Goal: Task Accomplishment & Management: Use online tool/utility

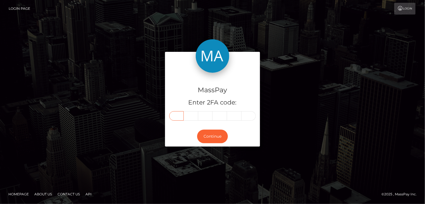
click at [175, 115] on input "text" at bounding box center [176, 115] width 15 height 9
type input "9"
type input "7"
type input "4"
type input "2"
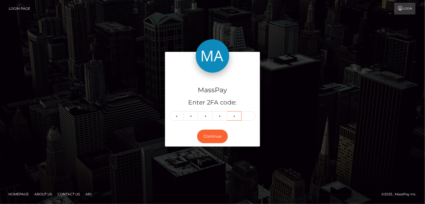
type input "9"
type input "1"
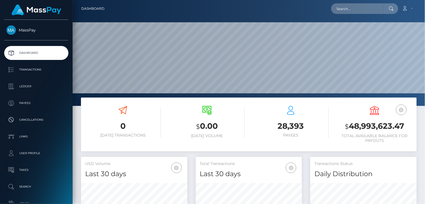
scroll to position [99, 106]
paste input "poact_lZwwKRUcNPOV"
type input "poact_lZwwKRUcNPOV"
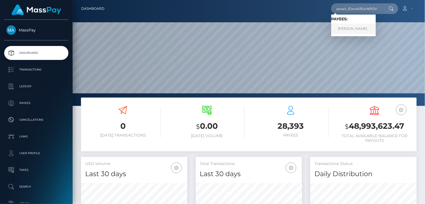
click at [355, 31] on link "venil Hirpara" at bounding box center [353, 29] width 45 height 10
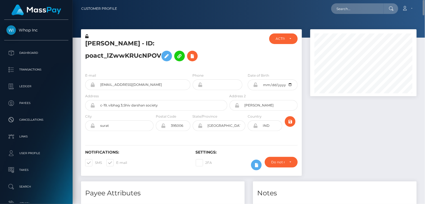
click at [115, 44] on h5 "venil Hirpara - ID: poact_lZwwKRUcNPOV" at bounding box center [154, 51] width 139 height 25
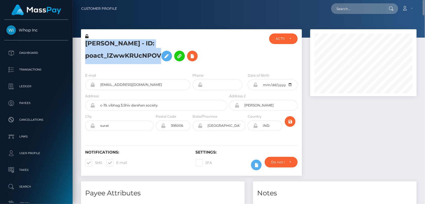
copy h5 "venil Hirpara - ID: poact_lZwwKRUcNPOV"
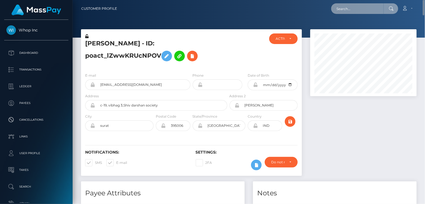
paste input "poact_YruSd8vRb1ZB"
type input "poact_YruSd8vRb1ZB"
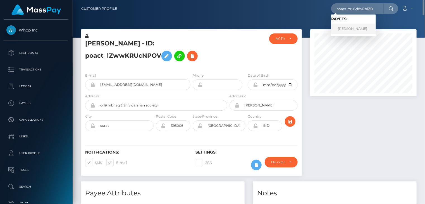
click at [352, 29] on link "Marwan Ramy" at bounding box center [353, 29] width 45 height 10
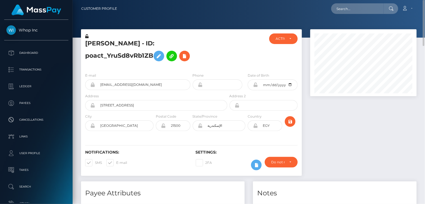
click at [134, 43] on h5 "[PERSON_NAME] - ID: poact_YruSd8vRb1ZB" at bounding box center [154, 51] width 139 height 25
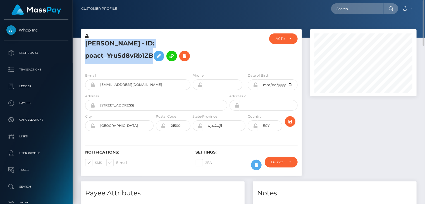
click at [134, 42] on h5 "[PERSON_NAME] - ID: poact_YruSd8vRb1ZB" at bounding box center [154, 51] width 139 height 25
copy h5 "[PERSON_NAME] - ID: poact_YruSd8vRb1ZB"
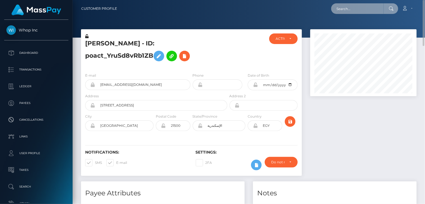
paste input "pout_jprmTxHjm66Ap"
type input "pout_jprmTxHjm66Ap"
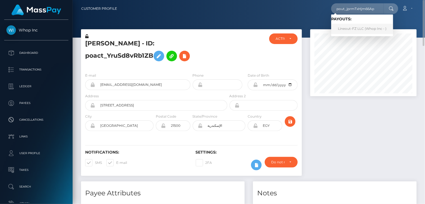
click at [343, 27] on link "Lineout-FZ LLC (Whop Inc - )" at bounding box center [362, 29] width 62 height 10
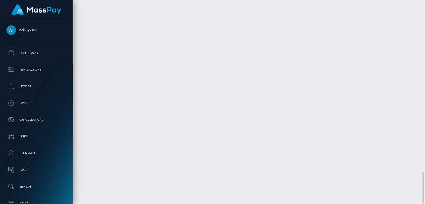
scroll to position [67, 106]
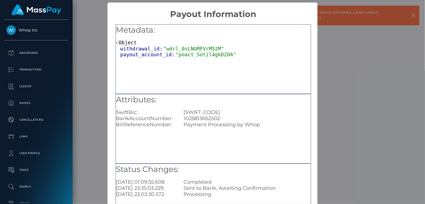
click at [328, 87] on div "× Payout Information Metadata: Object withdrawal_id: "wdrl_0sLNGMFVrM52M" payou…" at bounding box center [212, 102] width 425 height 204
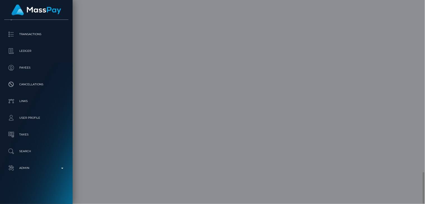
scroll to position [0, 0]
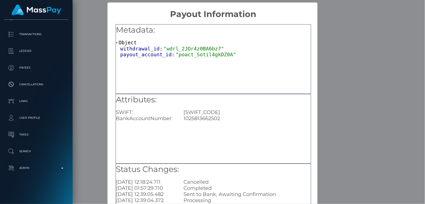
click at [341, 83] on div "× Payout Information Metadata: Object withdrawal_id: "wdrl_2JOr4z0BA6bz7" payou…" at bounding box center [212, 102] width 425 height 204
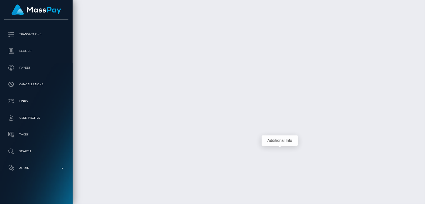
scroll to position [67, 106]
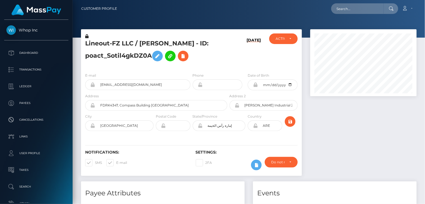
scroll to position [67, 106]
paste input "pout_2onGYR9tnLiht"
type input "pout_2onGYR9tnLiht"
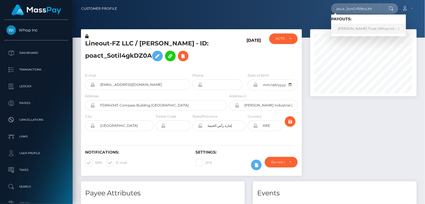
click at [345, 29] on link "Carter Trust (Whop Inc - )" at bounding box center [368, 29] width 75 height 10
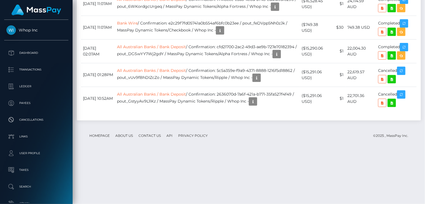
scroll to position [67, 106]
drag, startPoint x: 225, startPoint y: 37, endPoint x: 152, endPoint y: 42, distance: 73.0
copy td "88ab3936-80ed-4783-bdee-bf085fb41f74"
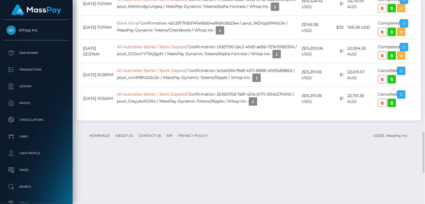
drag, startPoint x: 225, startPoint y: 84, endPoint x: 153, endPoint y: 92, distance: 73.0
copy td "d8e24196-85f4-4cef-ae15-c6133de0f77a"
drag, startPoint x: 226, startPoint y: 58, endPoint x: 154, endPoint y: 66, distance: 73.0
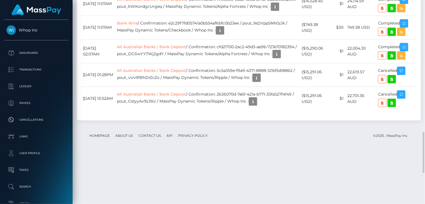
copy td "926217b7-d782-4ace-a8e9-a7e81b697d09"
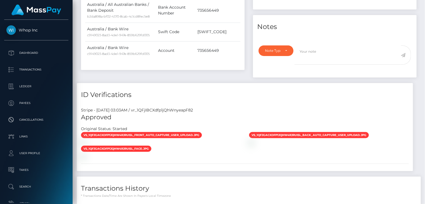
scroll to position [0, 0]
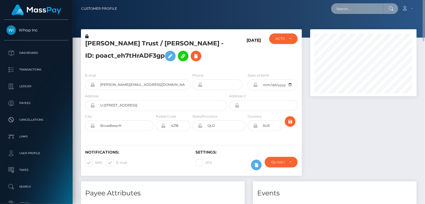
paste input "poact_PyA2288aV0CO"
type input "poact_PyA2288aV0CO"
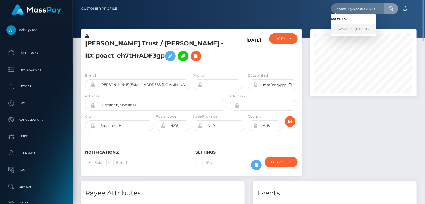
click at [356, 31] on link "kwusike righteous" at bounding box center [353, 29] width 45 height 10
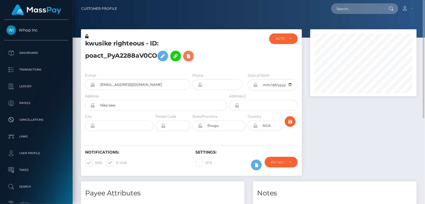
click at [191, 56] on icon at bounding box center [188, 56] width 7 height 7
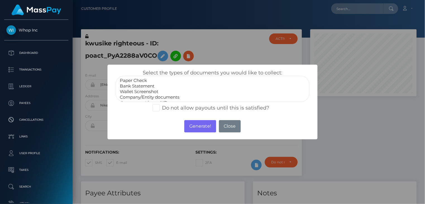
scroll to position [11, 0]
select select "Government issued ID"
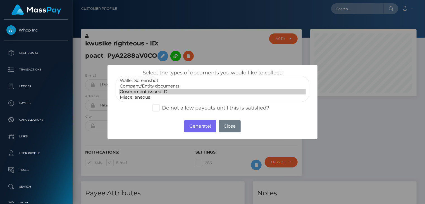
click at [154, 91] on option "Government issued ID" at bounding box center [212, 92] width 187 height 6
click at [192, 126] on button "Generate!" at bounding box center [200, 126] width 32 height 12
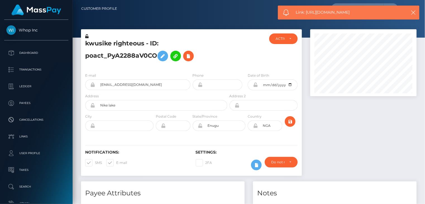
click at [331, 13] on span "Link: https://l.maspay.io/cltok" at bounding box center [348, 12] width 105 height 6
copy span "Link: https://l.maspay.io/cltok"
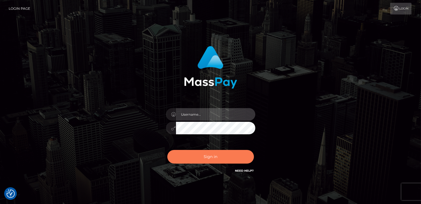
type input "catalinad"
click at [234, 159] on button "Sign in" at bounding box center [210, 157] width 87 height 14
type input "catalinad"
click at [188, 159] on button "Sign in" at bounding box center [210, 157] width 87 height 14
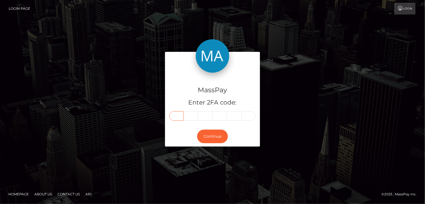
click at [176, 117] on input "text" at bounding box center [176, 115] width 15 height 9
type input "3"
type input "2"
type input "1"
type input "5"
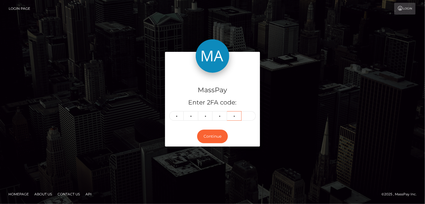
type input "4"
type input "3"
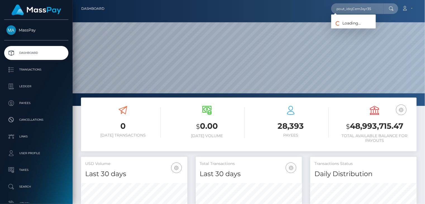
scroll to position [99, 106]
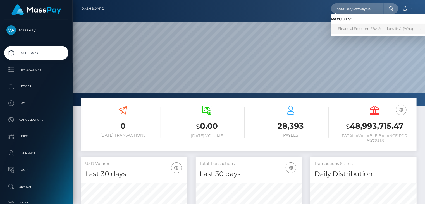
click at [370, 29] on link "Financial Freedom FBA Solutions INC. (Whop Inc - )" at bounding box center [381, 29] width 100 height 10
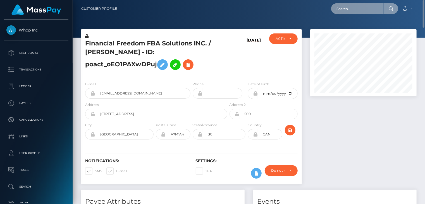
paste input "poact_sV6GfZAXDzvv"
type input "poact_sV6GfZAXDzvv"
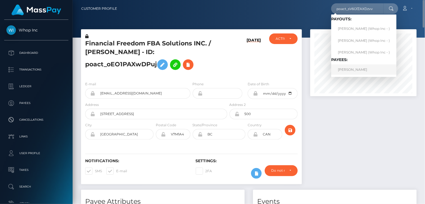
click at [355, 71] on link "[PERSON_NAME]" at bounding box center [363, 69] width 65 height 10
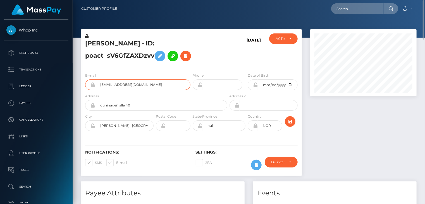
click at [118, 86] on input "[EMAIL_ADDRESS][DOMAIN_NAME]" at bounding box center [142, 85] width 95 height 11
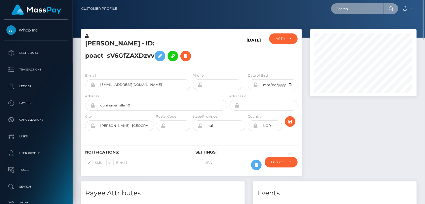
paste input "poact_1b2pnjqQ9yu7"
type input "poact_1b2pnjqQ9yu7"
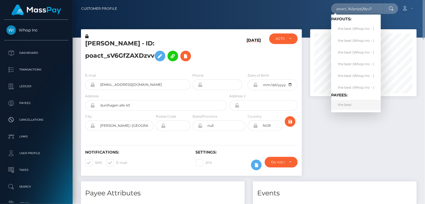
click at [351, 105] on link "the best" at bounding box center [356, 105] width 50 height 10
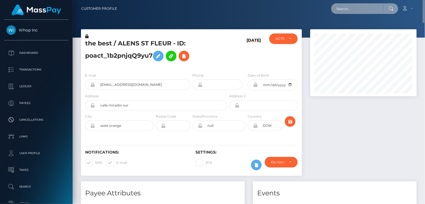
paste input "poact_bmLu6mPLW8qQ"
type input "poact_bmLu6mPLW8qQ"
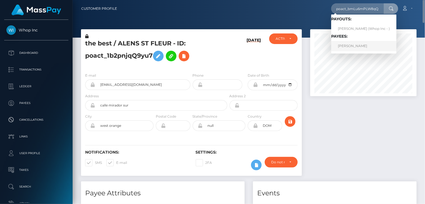
scroll to position [0, 0]
click at [349, 45] on link "[PERSON_NAME]" at bounding box center [363, 46] width 65 height 10
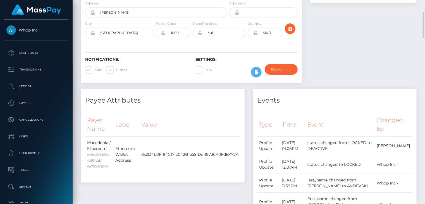
scroll to position [279, 0]
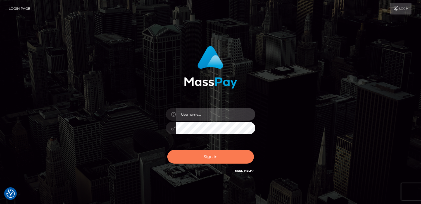
type input "catalinad"
click at [207, 156] on button "Sign in" at bounding box center [210, 157] width 87 height 14
type input "catalinad"
click at [208, 158] on button "Sign in" at bounding box center [210, 157] width 87 height 14
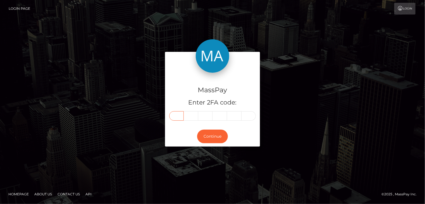
click at [182, 115] on input "text" at bounding box center [176, 115] width 15 height 9
type input "8"
type input "6"
type input "2"
type input "7"
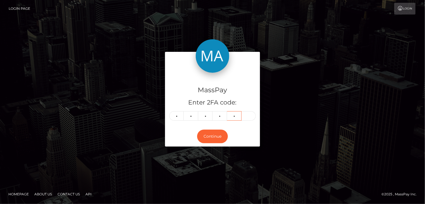
type input "1"
type input "4"
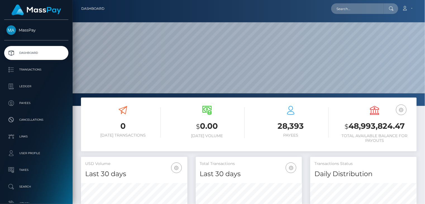
scroll to position [99, 106]
paste input "pout_oZGjKHz93w5BG"
type input "pout_oZGjKHz93w5BG"
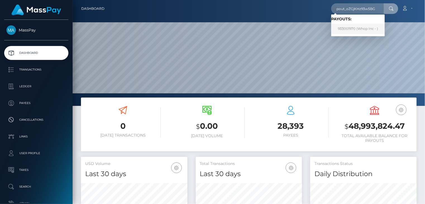
click at [359, 32] on link "933001970 (Whop Inc - )" at bounding box center [358, 29] width 54 height 10
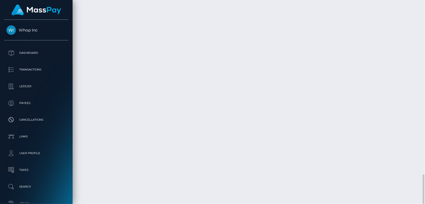
scroll to position [67, 106]
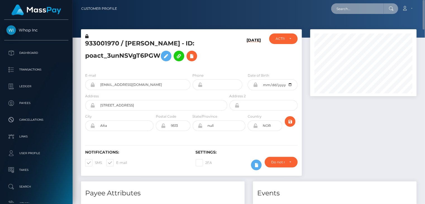
scroll to position [279141, 279102]
paste input "poact_3unNSVgT6PGW"
type input "poact_3unNSVgT6PGW"
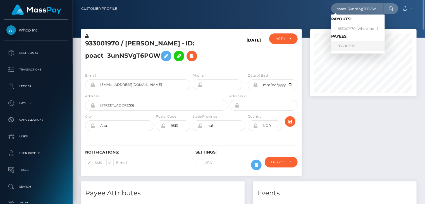
click at [353, 44] on link "933001970" at bounding box center [358, 46] width 54 height 10
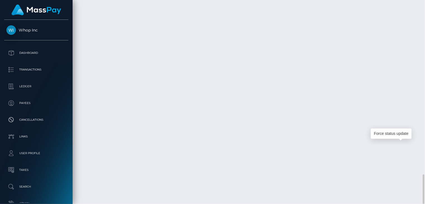
scroll to position [67, 106]
drag, startPoint x: 405, startPoint y: 147, endPoint x: 199, endPoint y: 130, distance: 206.5
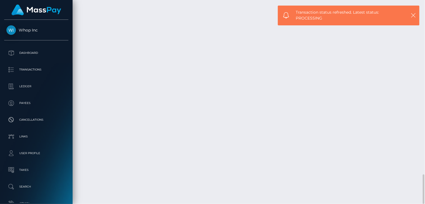
drag, startPoint x: 257, startPoint y: 144, endPoint x: 181, endPoint y: 142, distance: 75.7
copy td ": f18cd73a-ca12-453f-be62-b44e6af514ff"
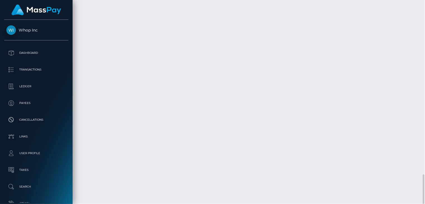
drag, startPoint x: 195, startPoint y: 145, endPoint x: 189, endPoint y: 144, distance: 5.4
drag, startPoint x: 182, startPoint y: 144, endPoint x: 257, endPoint y: 145, distance: 74.6
copy td "f18cd73a-ca12-453f-be62-b44e6af514ff"
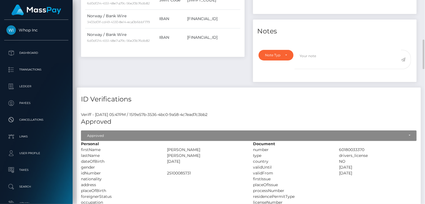
scroll to position [0, 0]
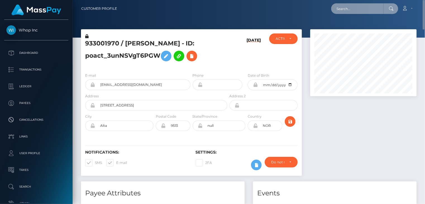
paste input "MSPf99e37ed73ed2a2"
type input "MSPf99e37ed73ed2a2"
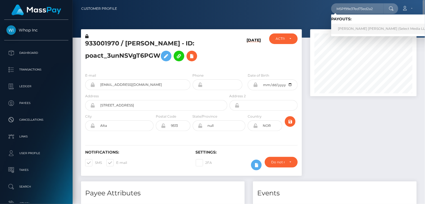
click at [341, 30] on link "MICAELA VALENTINA ROGEL NUÑEZ (Select Media LLC - )" at bounding box center [384, 29] width 107 height 10
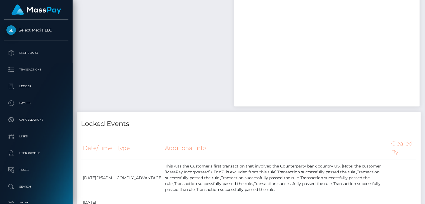
scroll to position [1769, 0]
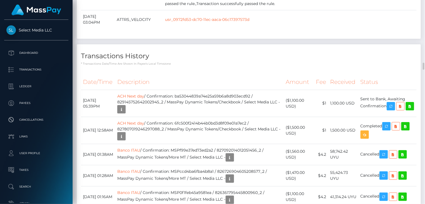
click at [219, 75] on th "Description" at bounding box center [199, 82] width 169 height 15
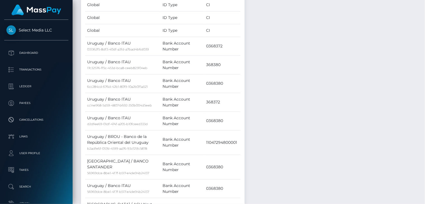
scroll to position [67, 106]
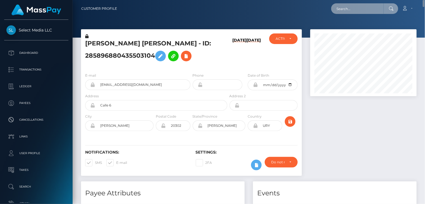
paste input "1348204887"
type input "1348204887"
click at [357, 9] on input "1348204887" at bounding box center [357, 8] width 52 height 11
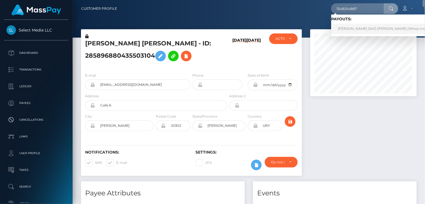
click at [350, 32] on link "[PERSON_NAME] SAID [PERSON_NAME] (Whop Inc - )" at bounding box center [383, 29] width 105 height 10
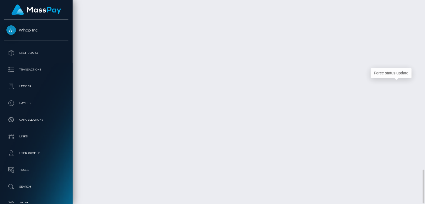
scroll to position [67, 106]
drag, startPoint x: 400, startPoint y: 54, endPoint x: 397, endPoint y: 59, distance: 5.8
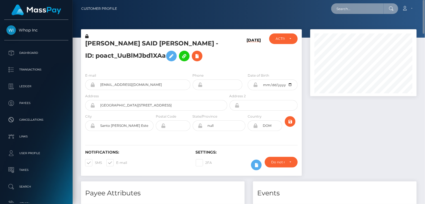
scroll to position [279141, 279102]
paste input "pout_SRfBHYSuQews6"
type input "pout_SRfBHYSuQews6"
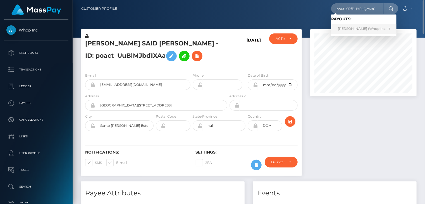
click at [356, 31] on link "SOLANO CORRAL (Whop Inc - )" at bounding box center [363, 29] width 65 height 10
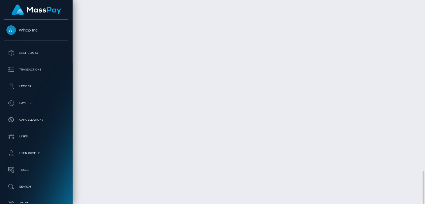
scroll to position [67, 106]
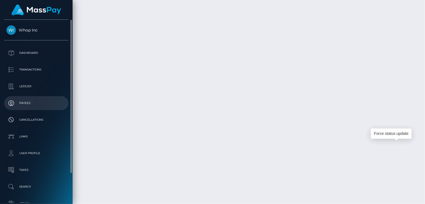
drag, startPoint x: 400, startPoint y: 147, endPoint x: 7, endPoint y: 99, distance: 395.8
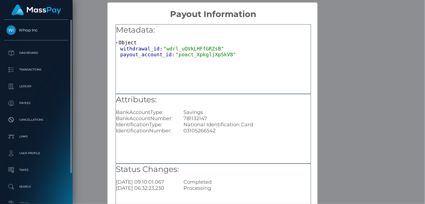
scroll to position [0, 0]
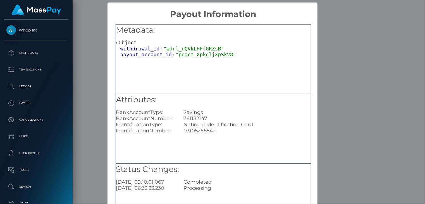
click at [369, 102] on div "× Payout Information Metadata: Object withdrawal_id: "wdrl_uQVkLHFfGRZsB" payou…" at bounding box center [212, 102] width 425 height 204
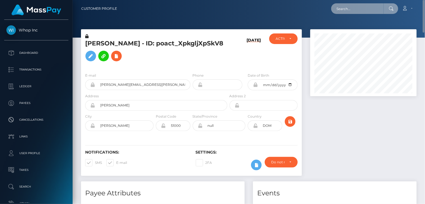
paste input "MSP554ae399977bb0e"
type input "MSP554ae399977bb0e"
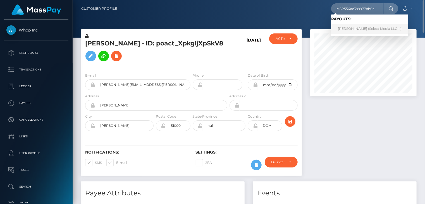
click at [354, 29] on link "Carla Matto (Select Media LLC - )" at bounding box center [369, 29] width 77 height 10
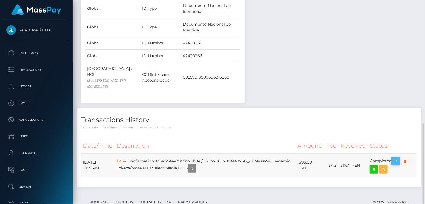
scroll to position [67, 106]
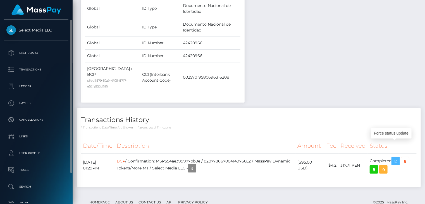
drag, startPoint x: 397, startPoint y: 145, endPoint x: 6, endPoint y: 146, distance: 390.9
click at [397, 158] on icon "button" at bounding box center [395, 161] width 7 height 7
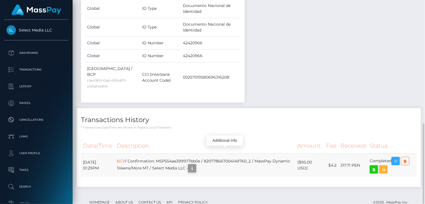
click at [195, 165] on icon "button" at bounding box center [192, 168] width 7 height 7
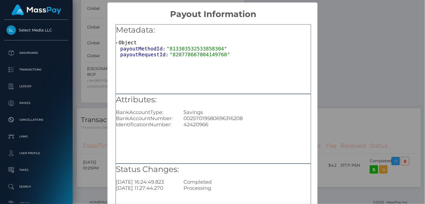
click at [94, 170] on div "× Payout Information Metadata: Object payoutMethodId: "813303532533858304" payo…" at bounding box center [212, 102] width 425 height 204
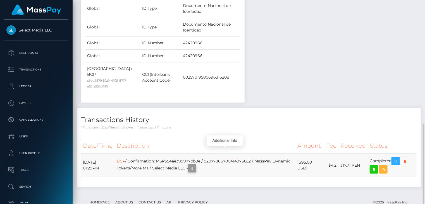
click at [195, 165] on icon "button" at bounding box center [192, 168] width 7 height 7
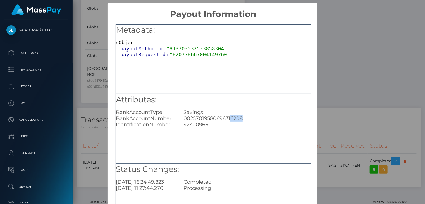
drag, startPoint x: 230, startPoint y: 118, endPoint x: 242, endPoint y: 120, distance: 12.4
click at [242, 120] on div "00257019580696316208" at bounding box center [246, 119] width 135 height 6
copy div "6208"
click at [368, 39] on div "× Payout Information Metadata: Object payoutMethodId: "813303532533858304" payo…" at bounding box center [212, 102] width 425 height 204
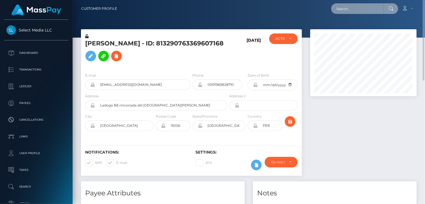
paste input "pout_bWwxL0O7CCyxD"
type input "pout_bWwxL0O7CCyxD"
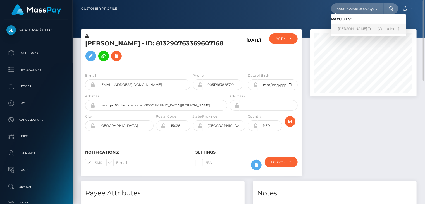
click at [346, 30] on link "Carter Trust (Whop Inc - )" at bounding box center [368, 29] width 75 height 10
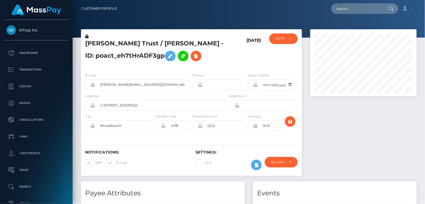
scroll to position [67, 106]
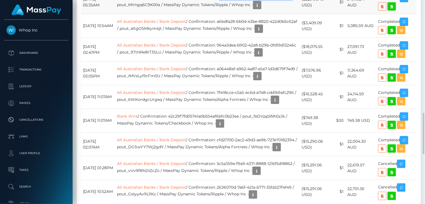
drag, startPoint x: 227, startPoint y: 179, endPoint x: 153, endPoint y: 185, distance: 74.3
click at [153, 14] on td "All Australian Banks / Bank Deposit / Confirmation: d8e24196-85f4-4cef-ae15-c61…" at bounding box center [207, 2] width 185 height 24
copy td "d8e24196-85f4-4cef-ae15-c6133de0f77a"
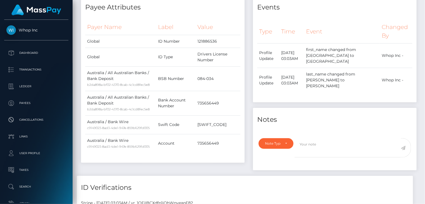
scroll to position [0, 0]
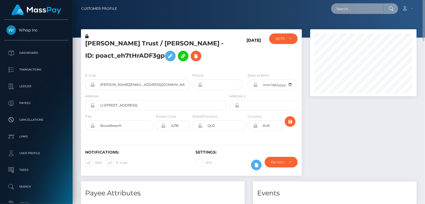
paste input "933df9cf-9195-4116-9098-491fbf083a61"
type input "933df9cf-9195-4116-9098-491fbf083a61"
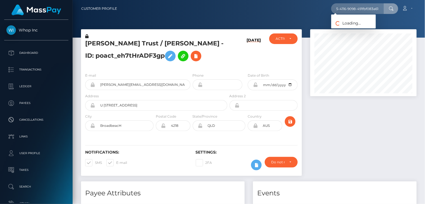
scroll to position [0, 0]
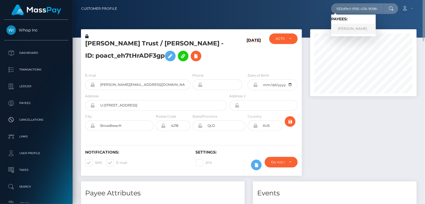
click at [345, 29] on link "[PERSON_NAME]" at bounding box center [353, 29] width 45 height 10
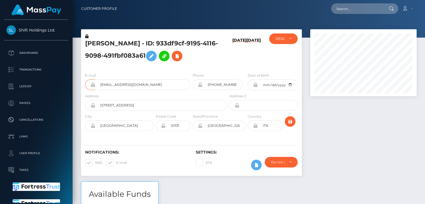
click at [116, 83] on input "[EMAIL_ADDRESS][DOMAIN_NAME]" at bounding box center [142, 85] width 95 height 11
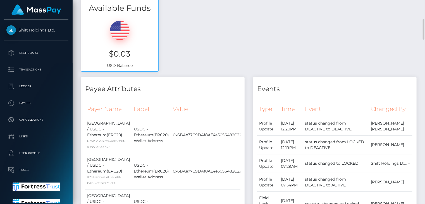
scroll to position [0, 0]
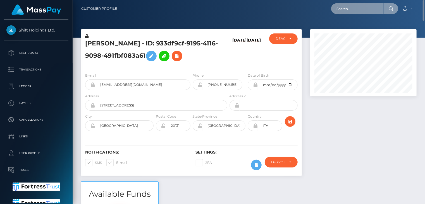
paste input "a575e0b8-fd59-4764-9061-08187aae6ace"
type input "a575e0b8-fd59-4764-9061-08187aae6ace"
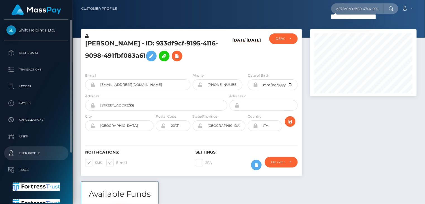
scroll to position [69, 0]
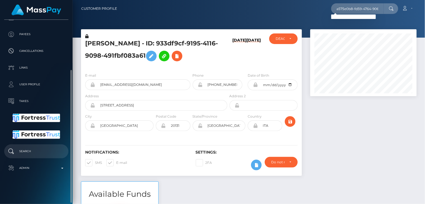
click at [41, 152] on p "Search" at bounding box center [36, 151] width 60 height 8
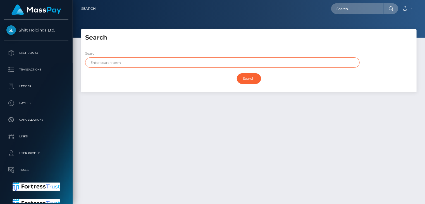
paste input "OSEK"
type input "OSEK"
click at [237, 73] on input "Search" at bounding box center [249, 78] width 24 height 11
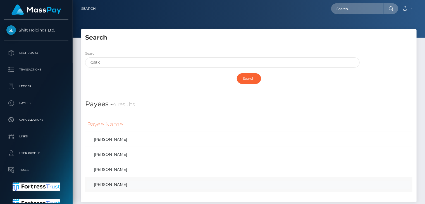
click at [113, 185] on link "GREGOR OSEK" at bounding box center [248, 185] width 323 height 8
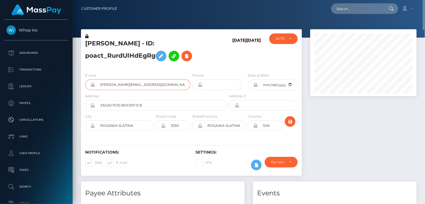
click at [111, 83] on input "[PERSON_NAME][EMAIL_ADDRESS][DOMAIN_NAME]" at bounding box center [142, 85] width 95 height 11
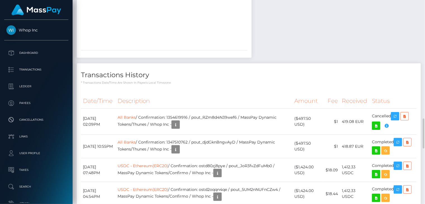
scroll to position [894, 0]
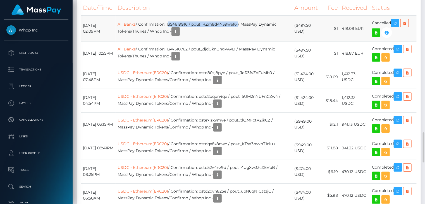
drag, startPoint x: 180, startPoint y: 117, endPoint x: 250, endPoint y: 120, distance: 70.4
click at [250, 42] on td "All Banks / Confirmation: 1354619916 / pout_RZm8d4N39wef6 / MassPay Dynamic Tok…" at bounding box center [204, 29] width 177 height 26
copy td "1354619916 / pout_RZm8d4N39wef6"
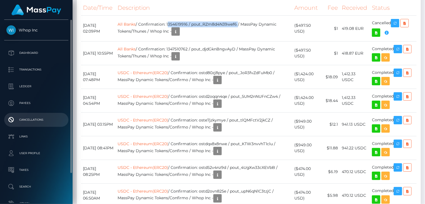
scroll to position [67, 106]
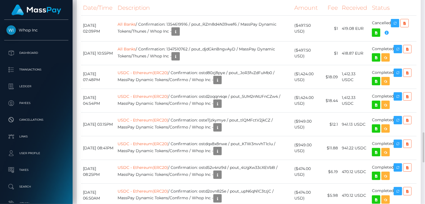
drag, startPoint x: 6, startPoint y: 95, endPoint x: 382, endPoint y: 43, distance: 379.5
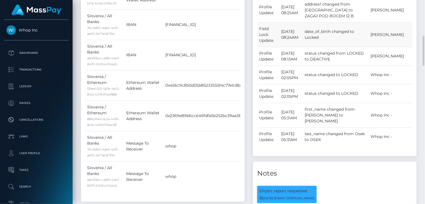
scroll to position [0, 0]
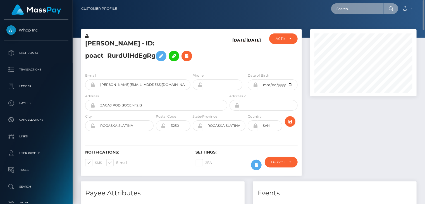
paste input "mcluck-756950505"
type input "mcluck-756950505"
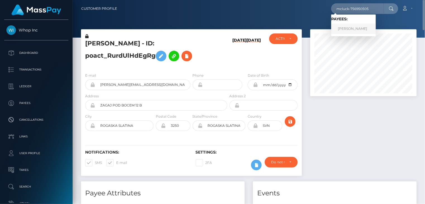
click at [355, 26] on link "[PERSON_NAME]" at bounding box center [353, 29] width 45 height 10
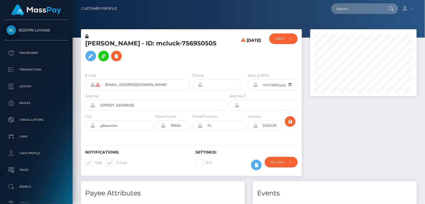
scroll to position [67, 106]
drag, startPoint x: 168, startPoint y: 47, endPoint x: 118, endPoint y: 59, distance: 51.6
click at [118, 59] on h5 "[PERSON_NAME] - ID: mcluck-756950505" at bounding box center [154, 51] width 139 height 25
copy h5 "mcluck-756950505"
click at [98, 45] on h5 "[PERSON_NAME] - ID: mcluck-756950505" at bounding box center [154, 51] width 139 height 25
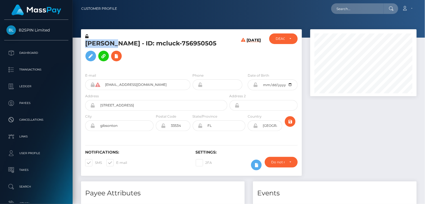
click at [98, 45] on h5 "[PERSON_NAME] - ID: mcluck-756950505" at bounding box center [154, 51] width 139 height 25
copy h5 "[PERSON_NAME] - ID: mcluck-756950505"
click at [120, 59] on icon at bounding box center [116, 56] width 7 height 7
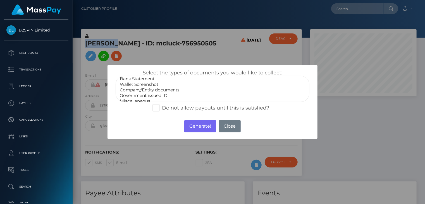
scroll to position [11, 0]
select select "Government issued ID"
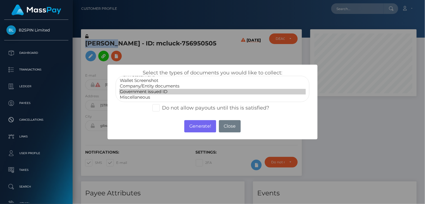
click at [157, 91] on option "Government issued ID" at bounding box center [212, 92] width 187 height 6
click at [198, 130] on button "Generate!" at bounding box center [200, 126] width 32 height 12
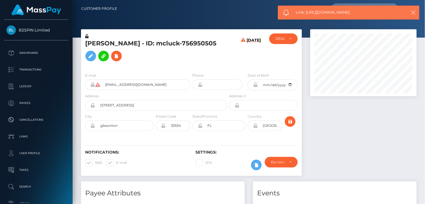
click at [328, 12] on span "Link: [URL][DOMAIN_NAME]" at bounding box center [348, 12] width 105 height 6
copy span "Link: [URL][DOMAIN_NAME]"
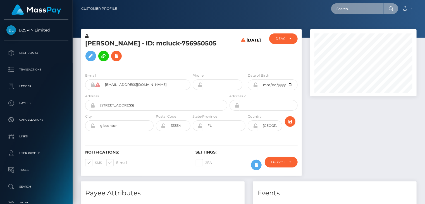
paste input "68dad38a67b9f0ff5858816e"
type input "68dad38a67b9f0ff5858816e"
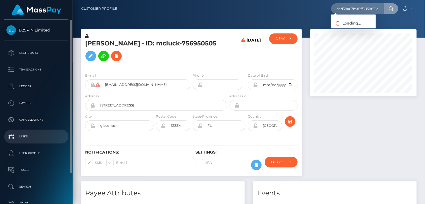
scroll to position [0, 0]
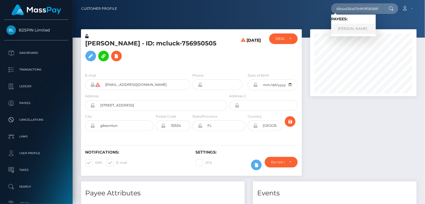
drag, startPoint x: 351, startPoint y: 30, endPoint x: 343, endPoint y: 32, distance: 8.6
click at [351, 30] on link "[PERSON_NAME]" at bounding box center [353, 29] width 45 height 10
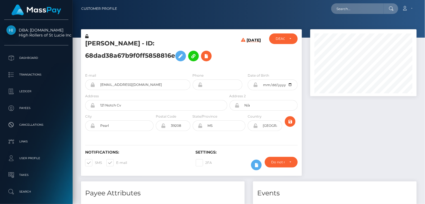
scroll to position [67, 106]
click at [95, 55] on h5 "[PERSON_NAME] - ID: 68dad38a67b9f0ff5858816e" at bounding box center [154, 51] width 139 height 25
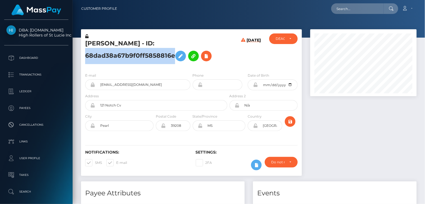
click at [95, 55] on h5 "[PERSON_NAME] - ID: 68dad38a67b9f0ff5858816e" at bounding box center [154, 51] width 139 height 25
copy h5 "68dad38a67b9f0ff5858816e"
click at [206, 57] on icon at bounding box center [206, 56] width 7 height 7
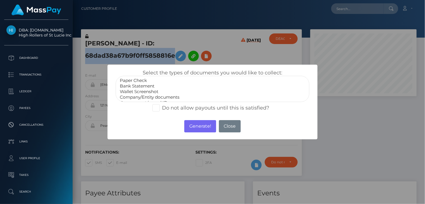
scroll to position [11, 0]
select select "Government issued ID"
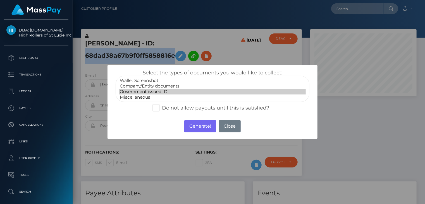
click at [165, 92] on option "Government issued ID" at bounding box center [212, 92] width 187 height 6
click at [191, 127] on button "Generate!" at bounding box center [200, 126] width 32 height 12
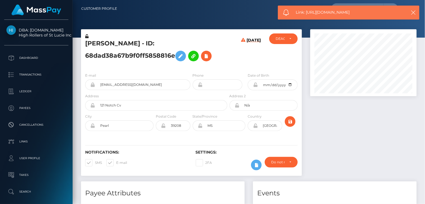
click at [329, 12] on span "Link: [URL][DOMAIN_NAME]" at bounding box center [348, 12] width 105 height 6
copy span "Link: [URL][DOMAIN_NAME]"
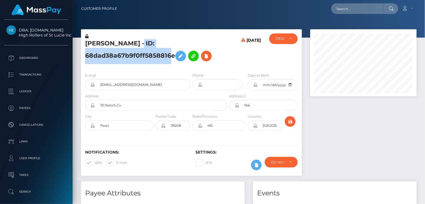
drag, startPoint x: 130, startPoint y: 43, endPoint x: 174, endPoint y: 55, distance: 45.6
click at [174, 55] on h5 "[PERSON_NAME] - ID: 68dad38a67b9f0ff5858816e" at bounding box center [154, 51] width 139 height 25
copy h5 "ID: 68dad38a67b9f0ff5858816e"
